Goal: Task Accomplishment & Management: Use online tool/utility

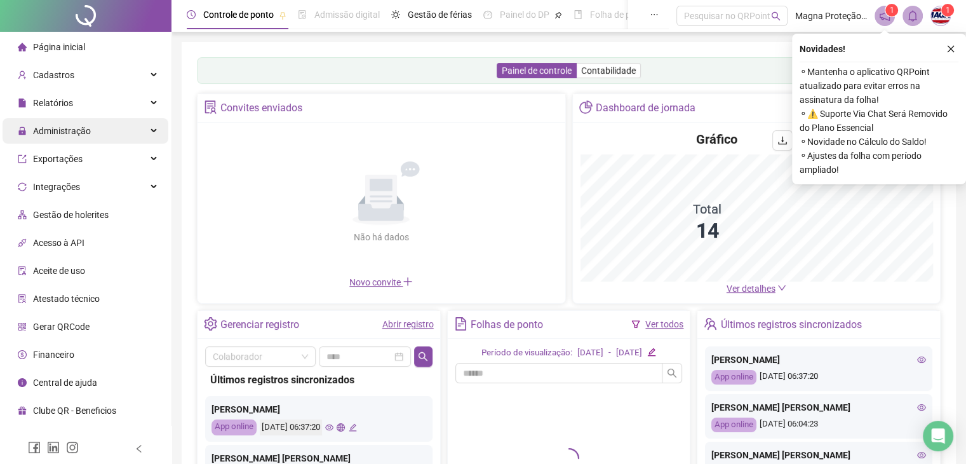
click at [109, 135] on div "Administração" at bounding box center [86, 130] width 166 height 25
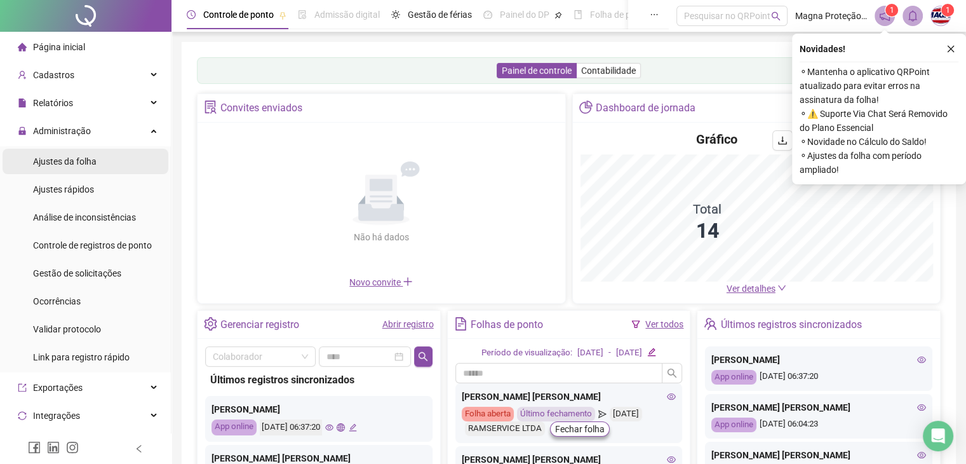
click at [86, 164] on span "Ajustes da folha" at bounding box center [65, 161] width 64 height 10
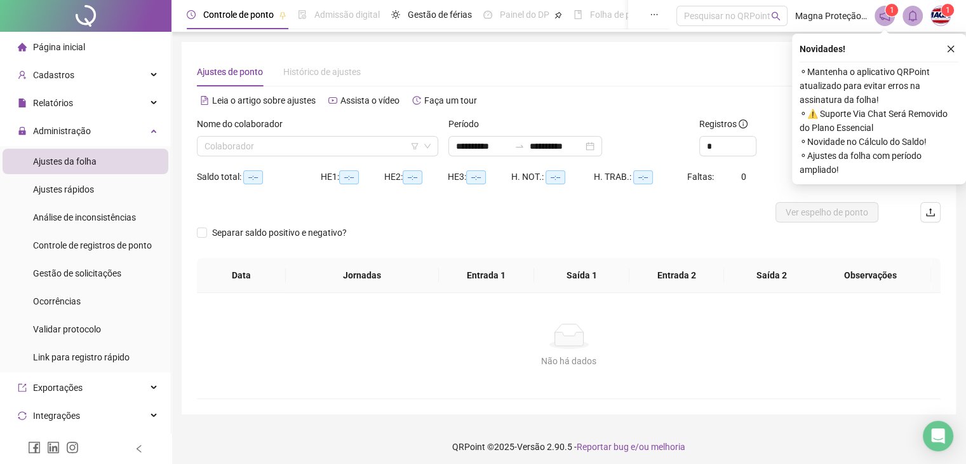
type input "**********"
click at [264, 145] on input "search" at bounding box center [311, 146] width 215 height 19
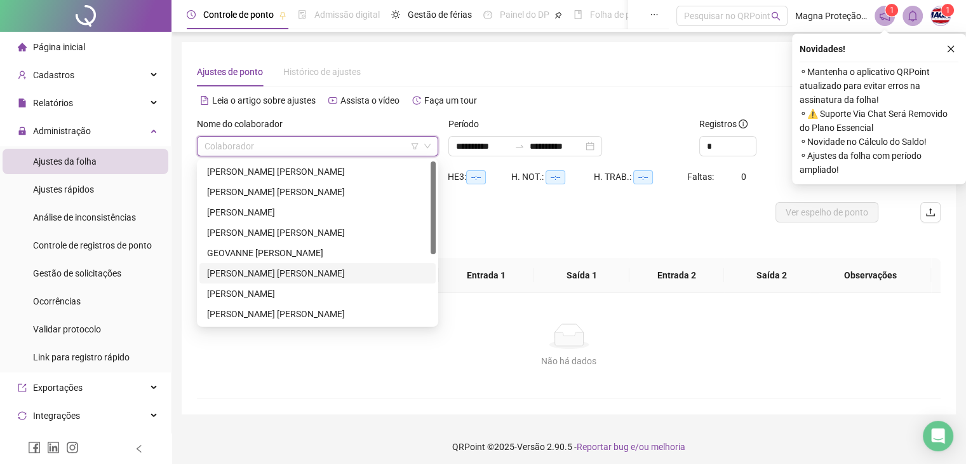
click at [246, 274] on div "[PERSON_NAME] [PERSON_NAME]" at bounding box center [317, 273] width 221 height 14
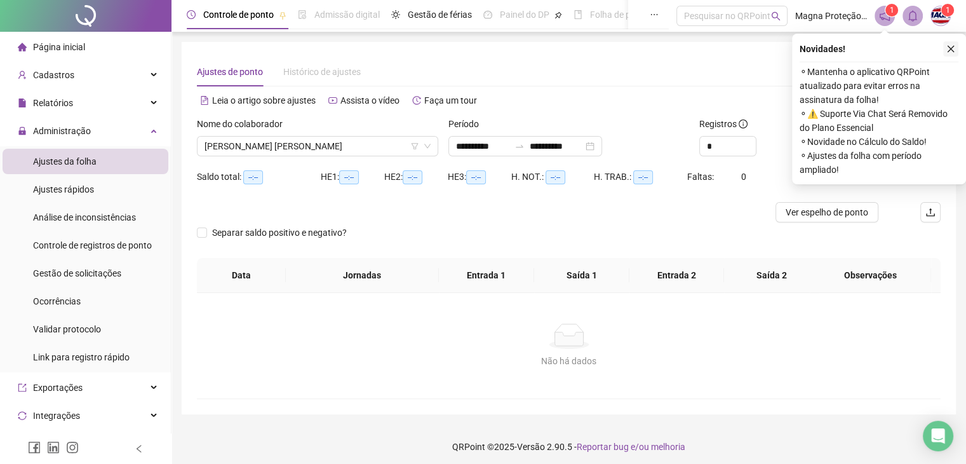
click at [950, 48] on icon "close" at bounding box center [950, 48] width 9 height 9
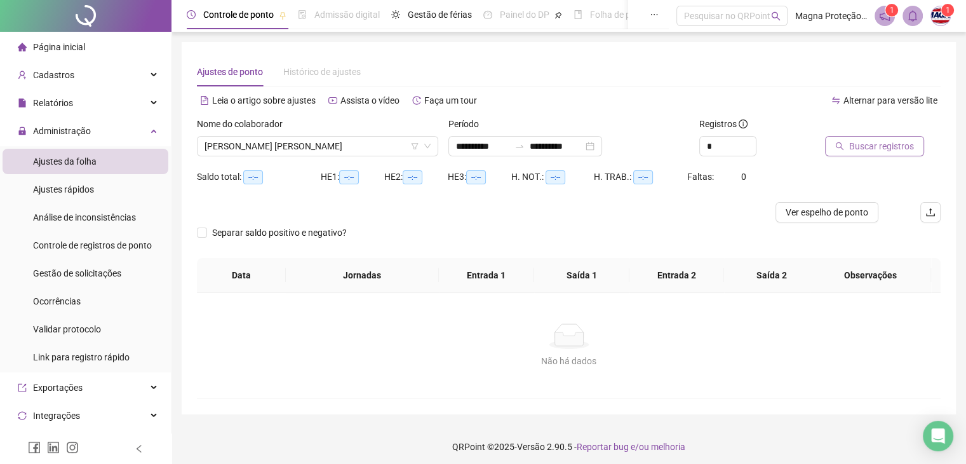
click at [848, 153] on button "Buscar registros" at bounding box center [874, 146] width 99 height 20
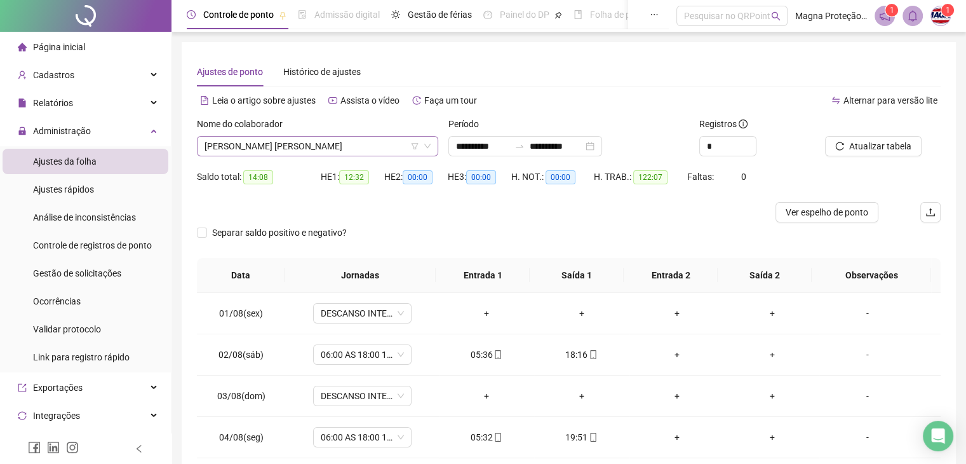
click at [428, 145] on icon "down" at bounding box center [427, 146] width 6 height 4
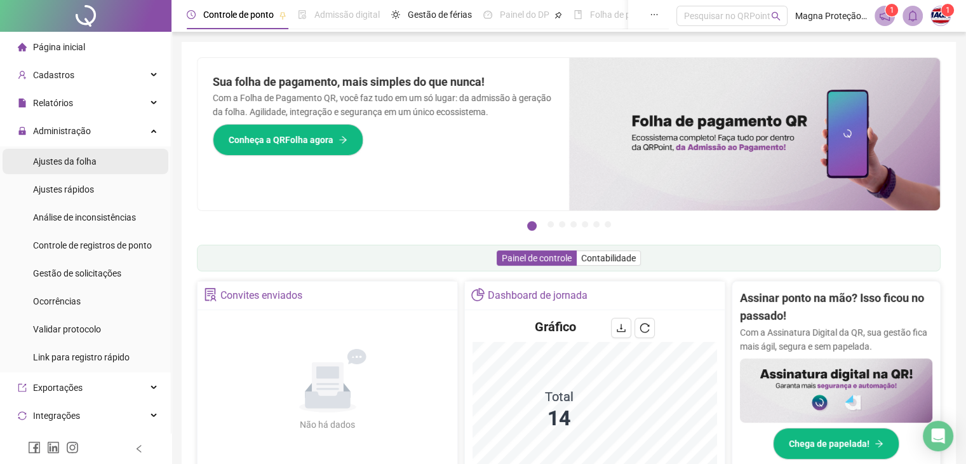
click at [53, 161] on span "Ajustes da folha" at bounding box center [65, 161] width 64 height 10
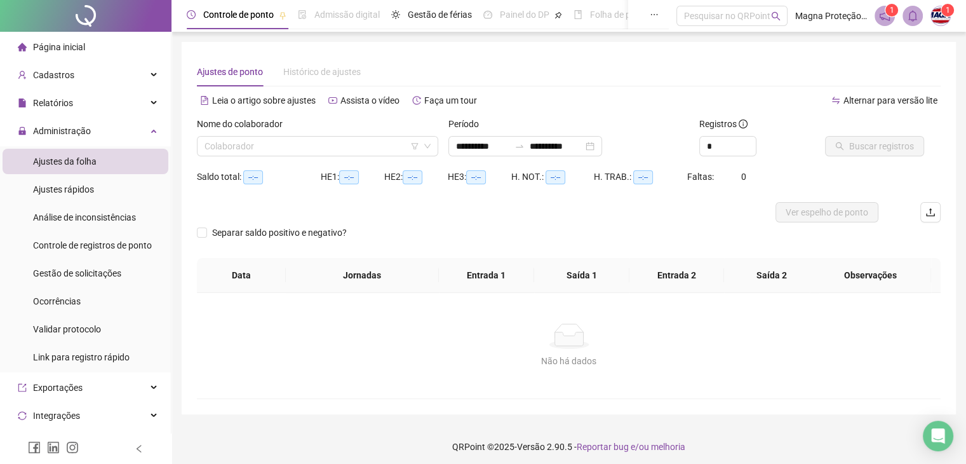
type input "**********"
click at [431, 144] on icon "down" at bounding box center [428, 146] width 8 height 8
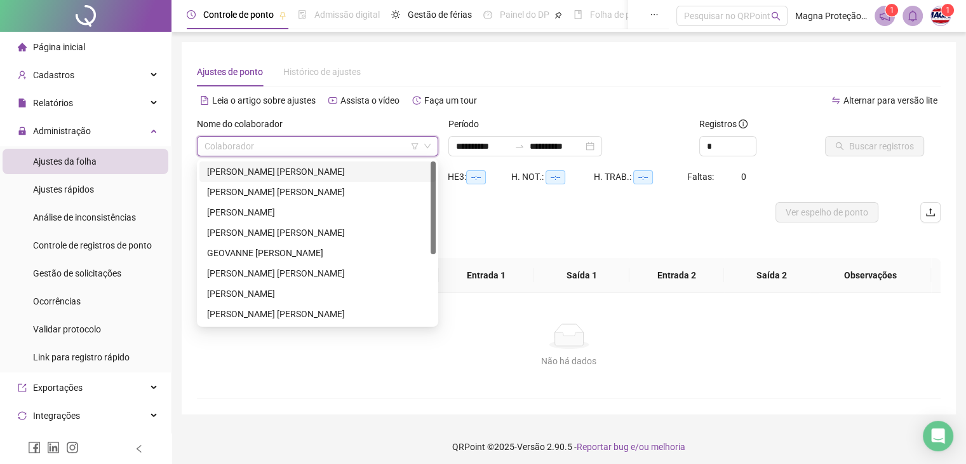
click at [310, 142] on input "search" at bounding box center [311, 146] width 215 height 19
click at [276, 186] on div "[PERSON_NAME] [PERSON_NAME]" at bounding box center [317, 192] width 221 height 14
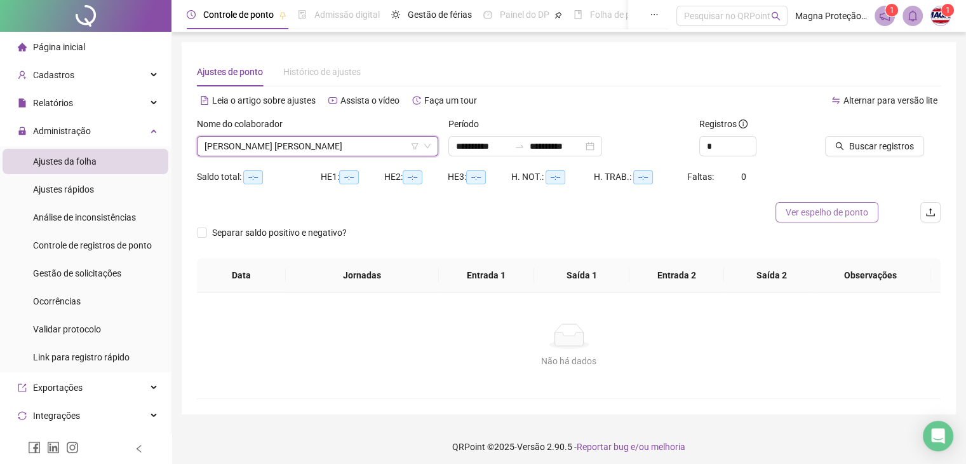
click at [810, 213] on span "Ver espelho de ponto" at bounding box center [827, 212] width 83 height 14
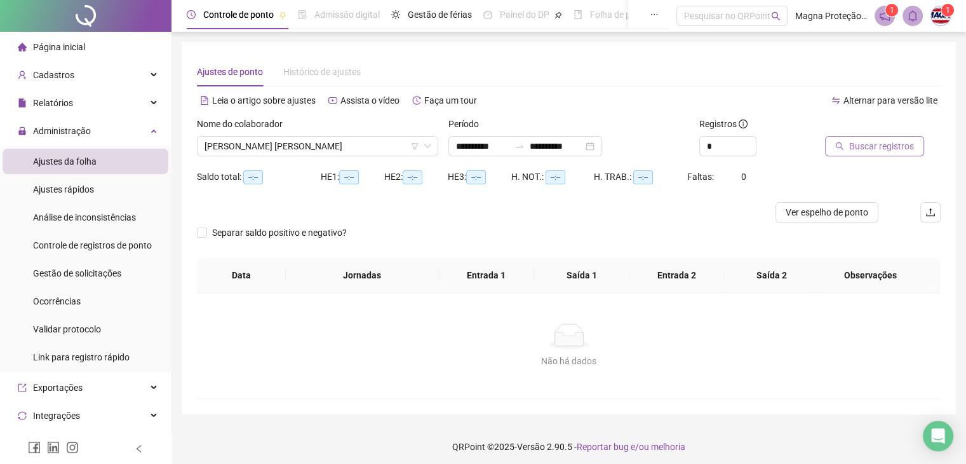
click at [864, 147] on span "Buscar registros" at bounding box center [881, 146] width 65 height 14
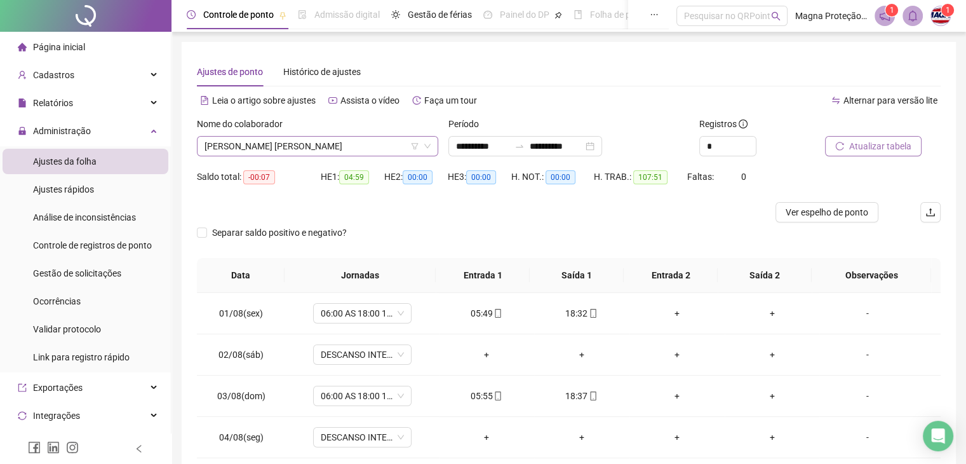
click at [426, 144] on icon "down" at bounding box center [428, 146] width 8 height 8
click at [429, 148] on icon "down" at bounding box center [428, 146] width 8 height 8
click at [251, 149] on span "[PERSON_NAME] [PERSON_NAME]" at bounding box center [317, 146] width 226 height 19
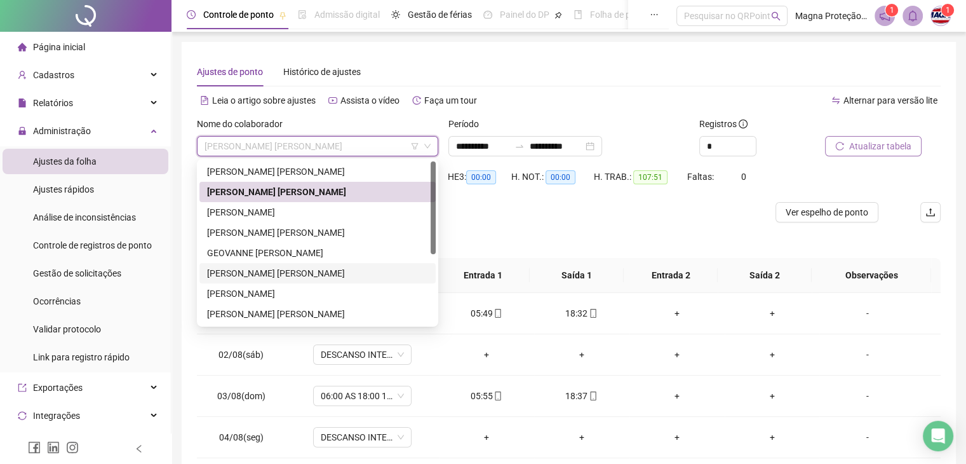
click at [251, 272] on div "[PERSON_NAME] [PERSON_NAME]" at bounding box center [317, 273] width 221 height 14
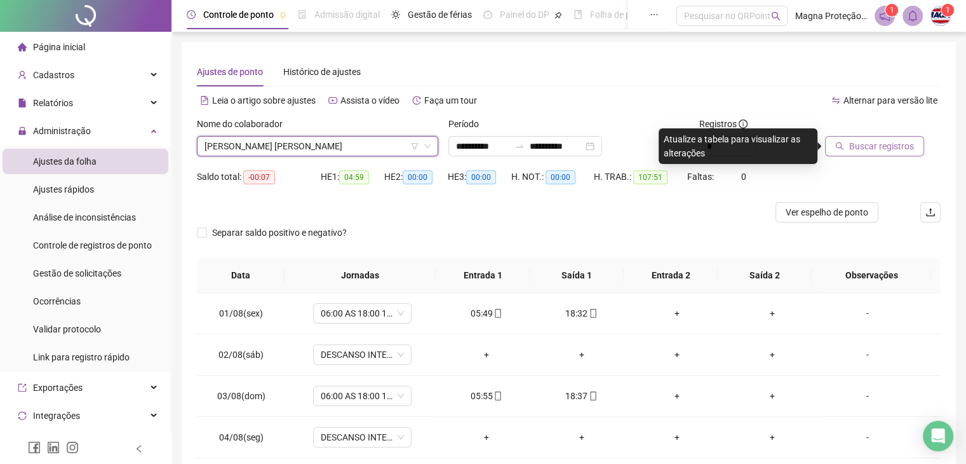
click at [876, 140] on span "Buscar registros" at bounding box center [881, 146] width 65 height 14
